Goal: Information Seeking & Learning: Learn about a topic

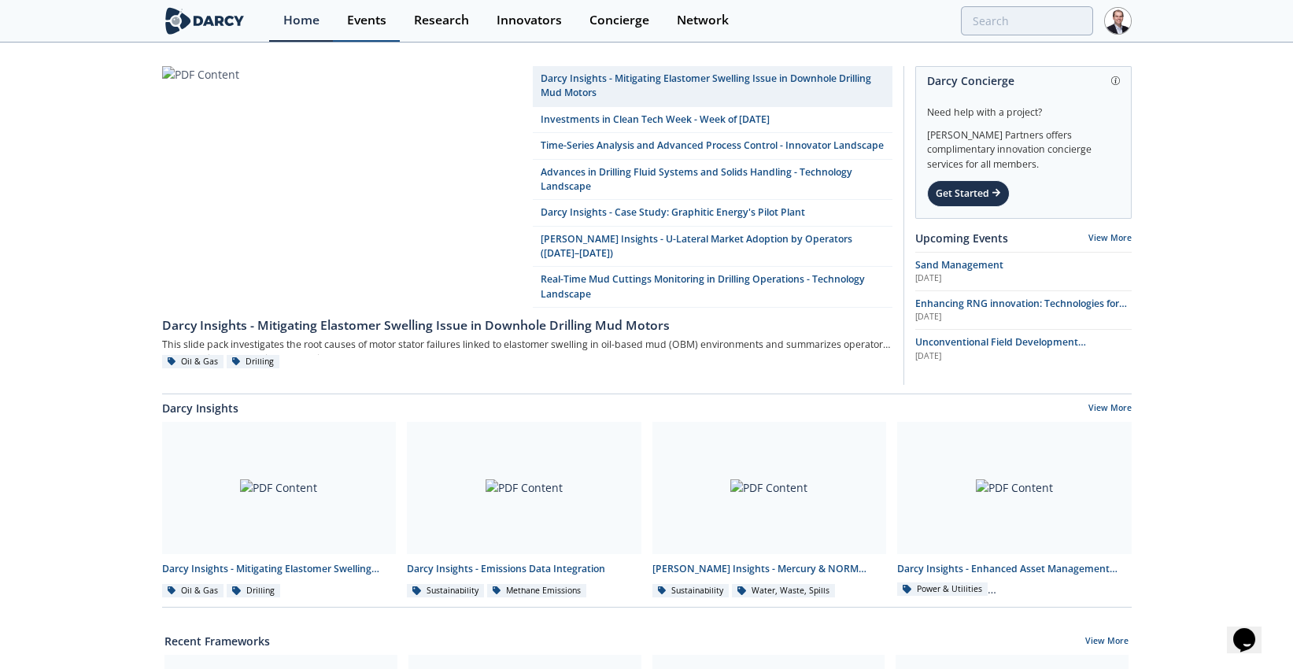
click at [373, 22] on div "Events" at bounding box center [366, 20] width 39 height 13
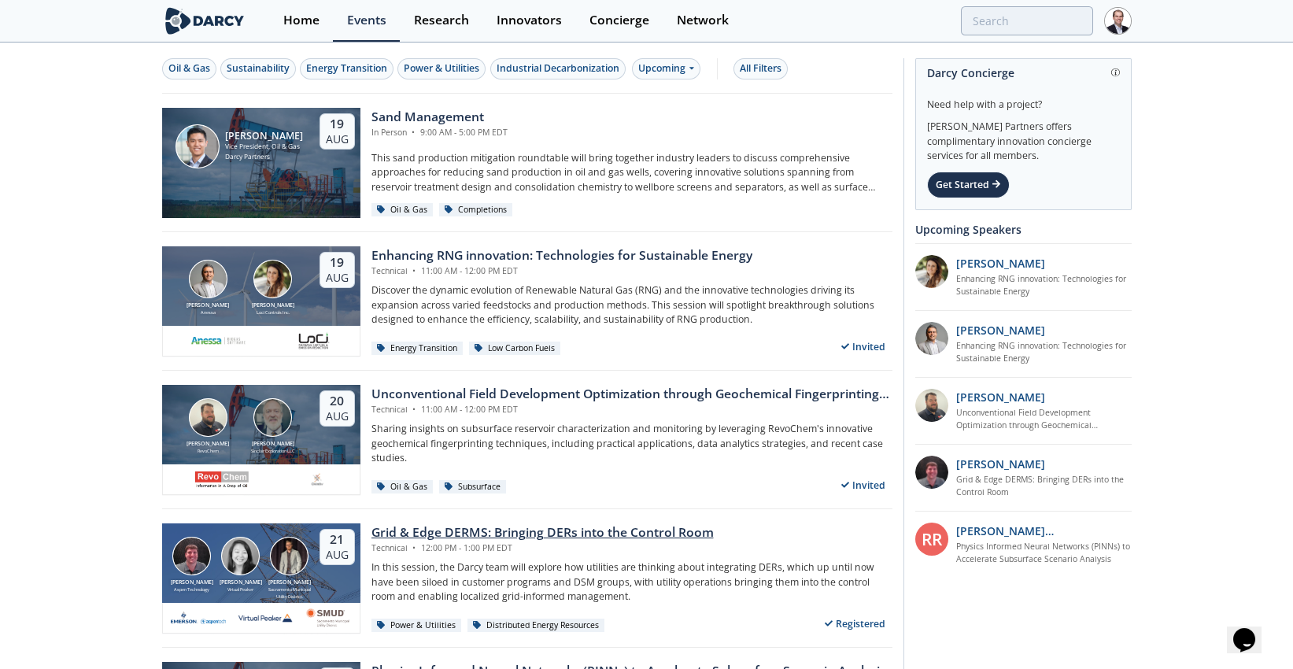
click at [445, 534] on div "Grid & Edge DERMS: Bringing DERs into the Control Room" at bounding box center [542, 532] width 342 height 19
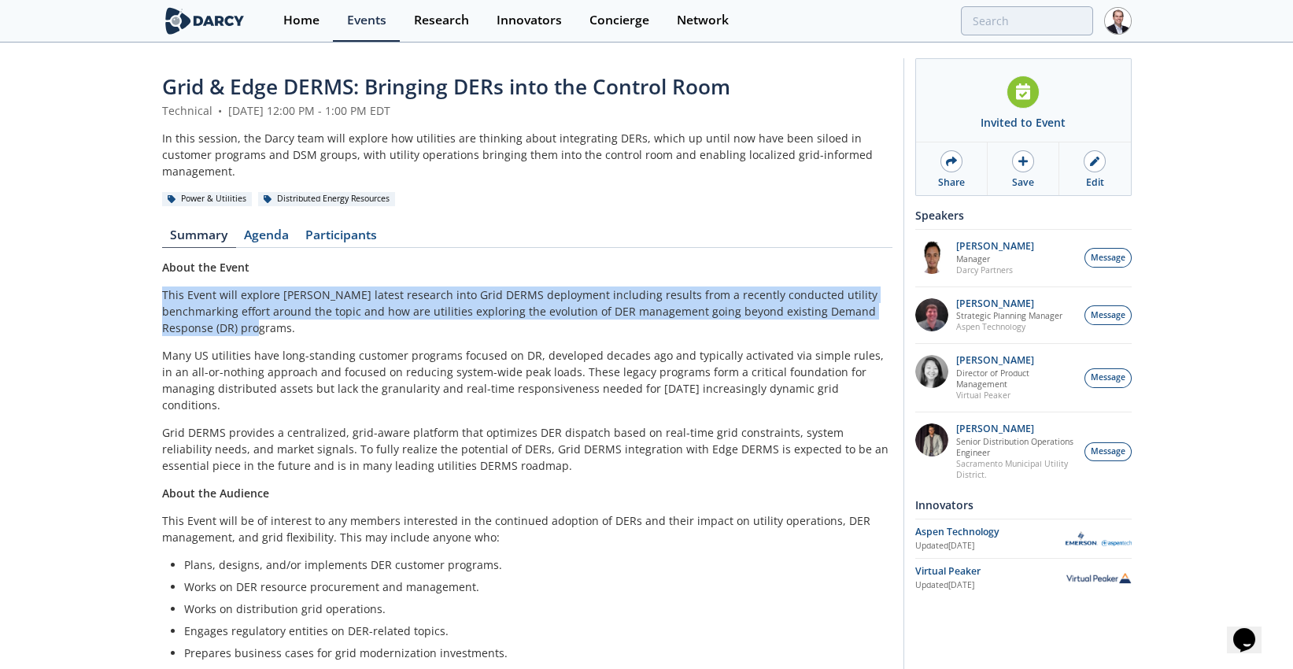
drag, startPoint x: 224, startPoint y: 307, endPoint x: 158, endPoint y: 279, distance: 71.6
click at [158, 279] on div "Grid & Edge DERMS: Bringing DERs into the Control Room Technical • [DATE] 12:00…" at bounding box center [646, 454] width 1293 height 821
copy p "This Event will explore [PERSON_NAME] latest research into Grid DERMS deploymen…"
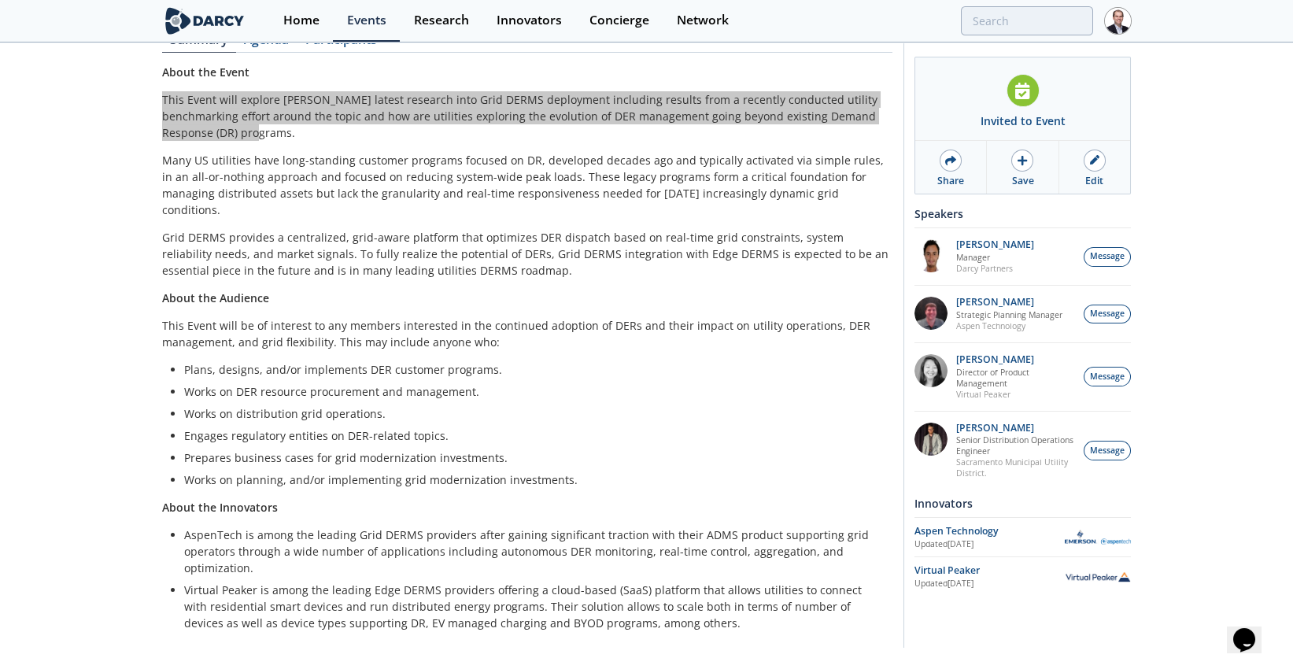
scroll to position [199, 0]
